Goal: Obtain resource: Download file/media

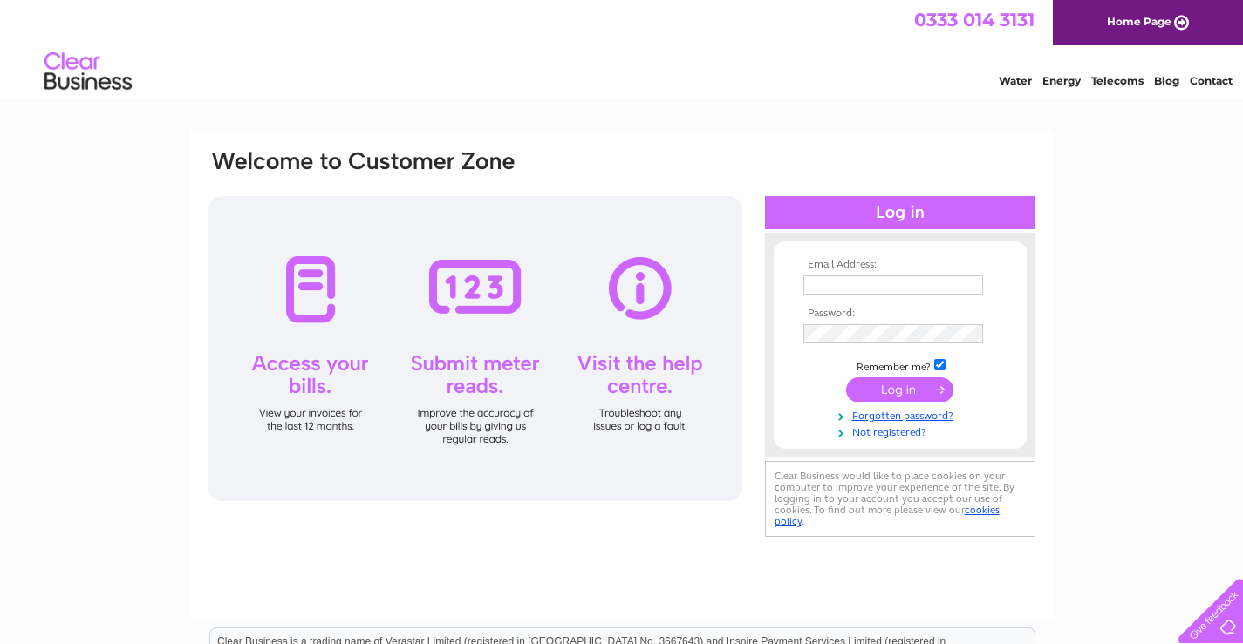
type input "mgexhibitions@aol.com"
click at [909, 385] on input "submit" at bounding box center [899, 390] width 107 height 24
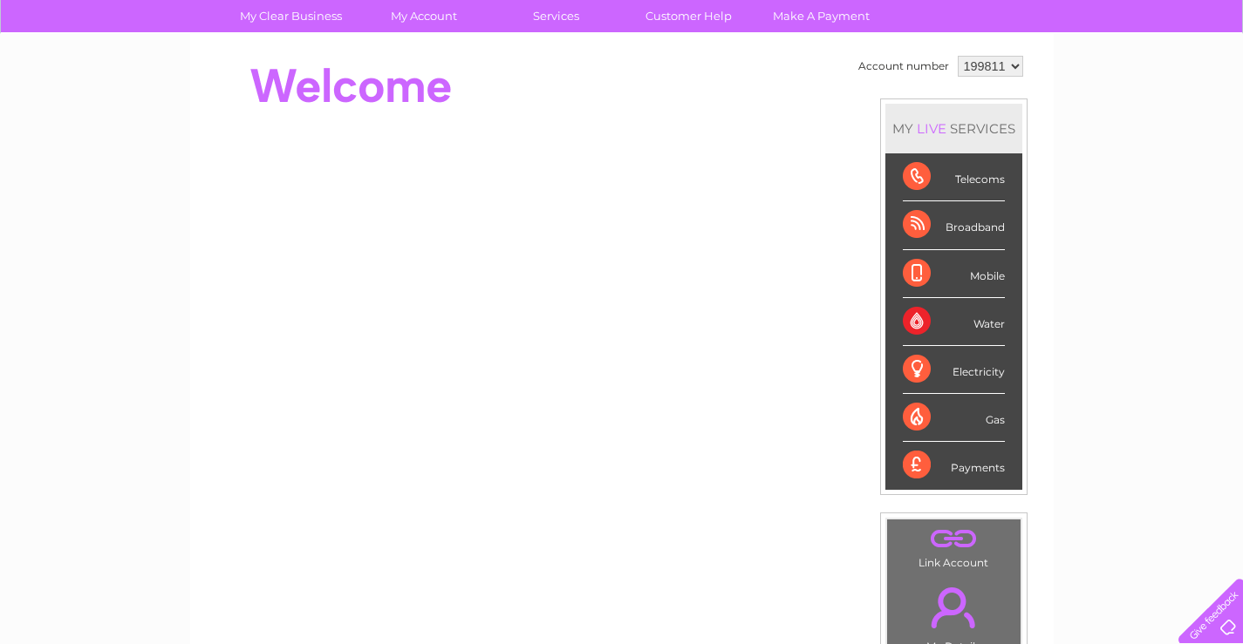
scroll to position [44, 0]
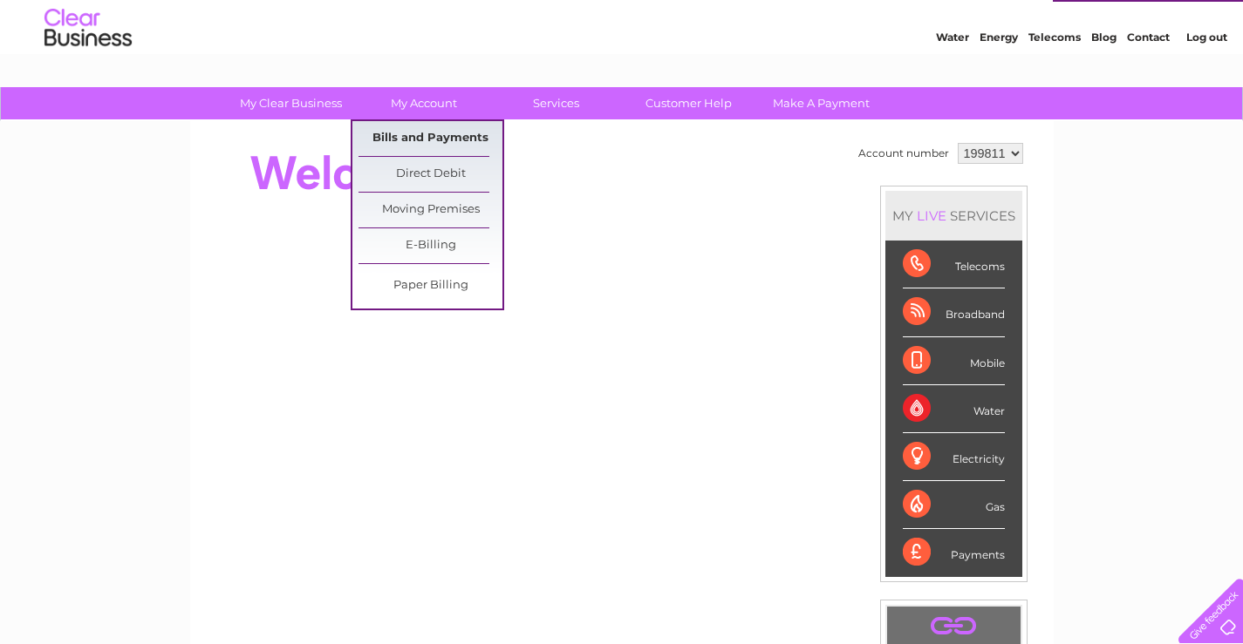
click at [471, 131] on link "Bills and Payments" at bounding box center [430, 138] width 144 height 35
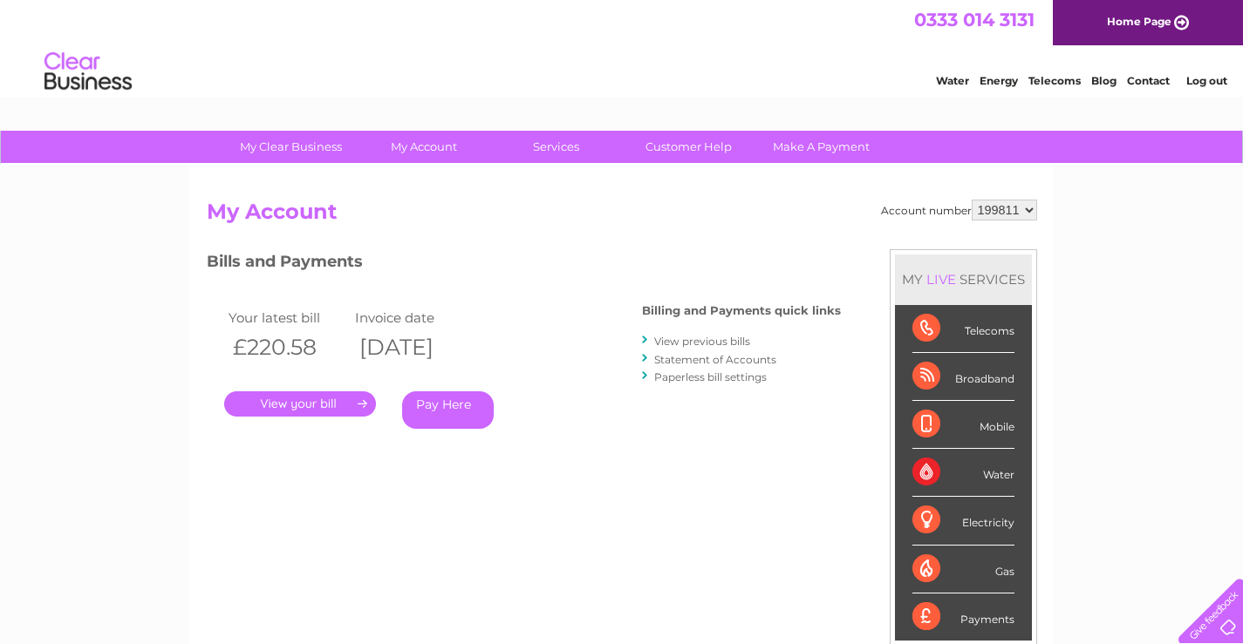
click at [685, 344] on link "View previous bills" at bounding box center [702, 341] width 96 height 13
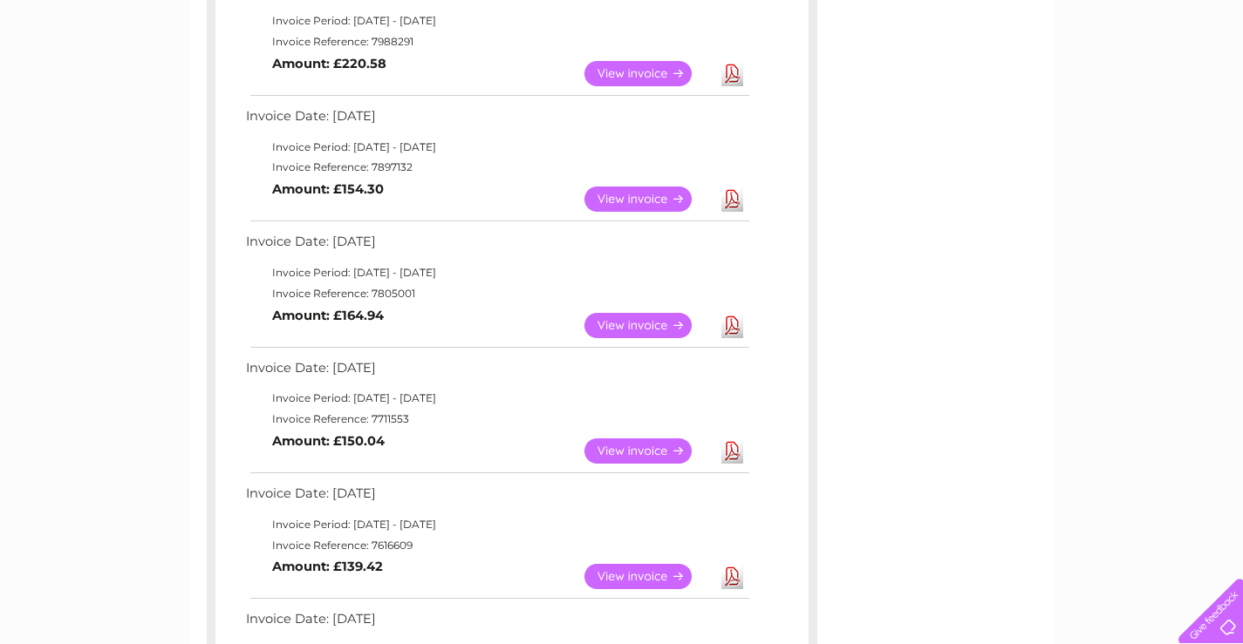
scroll to position [436, 0]
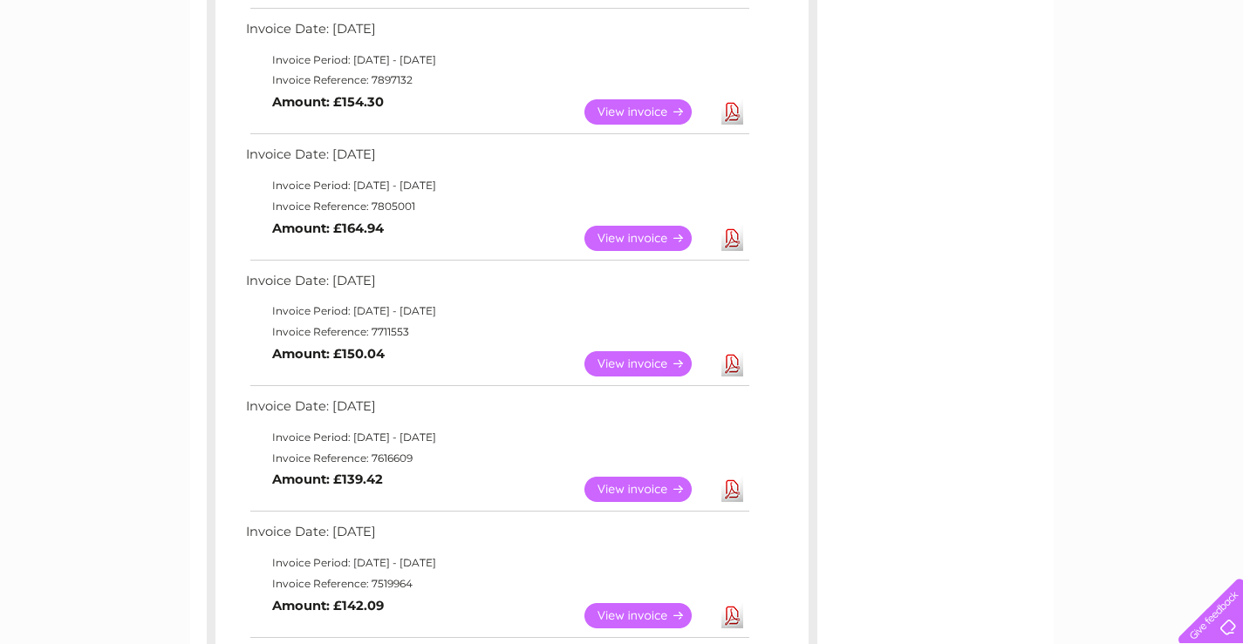
click at [734, 489] on link "Download" at bounding box center [732, 489] width 22 height 25
click at [731, 363] on link "Download" at bounding box center [732, 363] width 22 height 25
click at [726, 239] on link "Download" at bounding box center [732, 238] width 22 height 25
click at [735, 112] on link "Download" at bounding box center [732, 111] width 22 height 25
